Goal: Information Seeking & Learning: Find specific fact

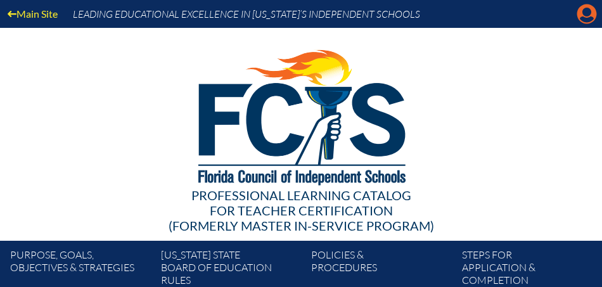
click at [589, 16] on icon at bounding box center [588, 14] width 20 height 20
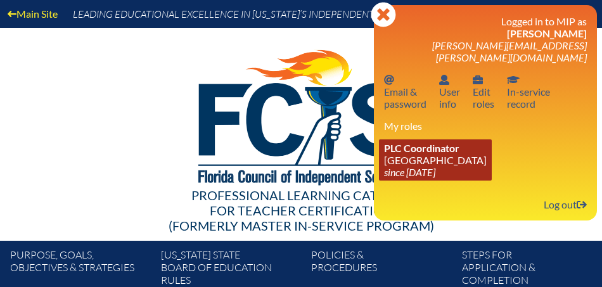
click at [424, 149] on link "PLC Coordinator [GEOGRAPHIC_DATA] since [DATE]" at bounding box center [435, 160] width 113 height 41
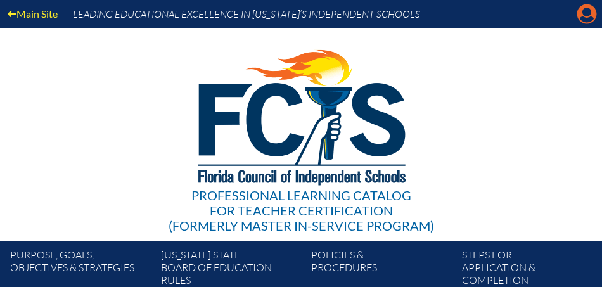
click at [589, 15] on icon "Manage account" at bounding box center [587, 14] width 20 height 20
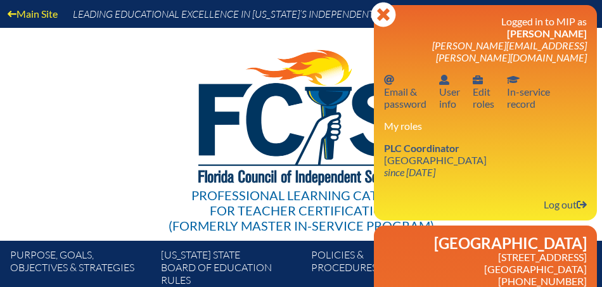
click at [455, 251] on p "3900 Jog Road Boca Raton, FL 33434 561-210-2000 561-210-2000 fax http://www.Sai…" at bounding box center [485, 281] width 203 height 60
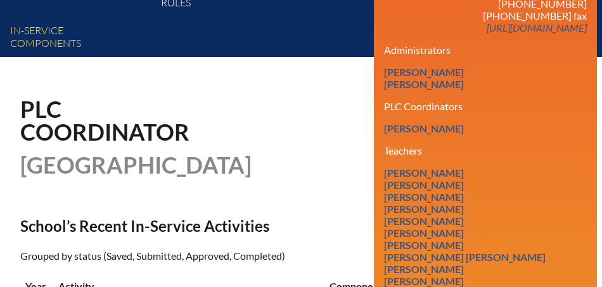
scroll to position [279, 0]
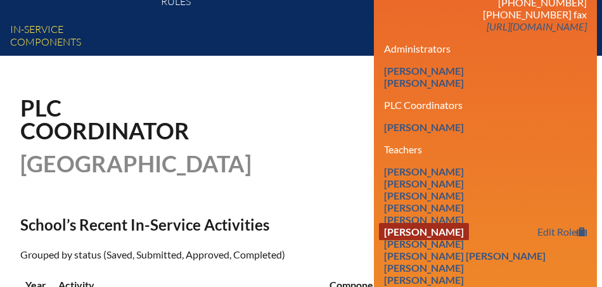
click at [438, 223] on link "Robert Bello" at bounding box center [424, 231] width 90 height 17
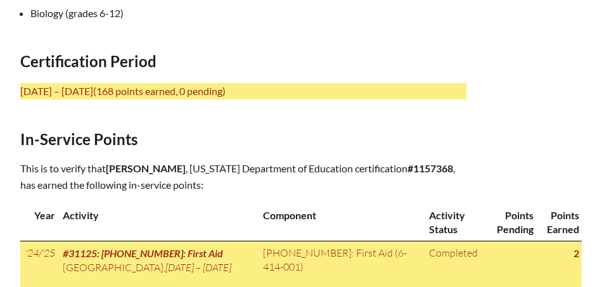
scroll to position [544, 0]
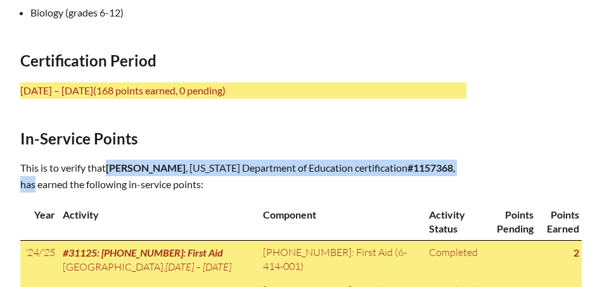
drag, startPoint x: 108, startPoint y: 162, endPoint x: 528, endPoint y: 158, distance: 419.2
copy p "Robert Bello , Florida Department of Education certification #1157368 , has"
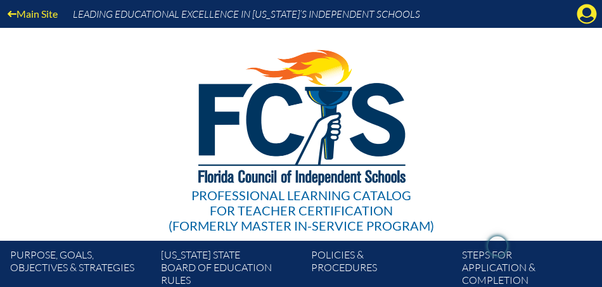
scroll to position [553, 0]
